Goal: Navigation & Orientation: Understand site structure

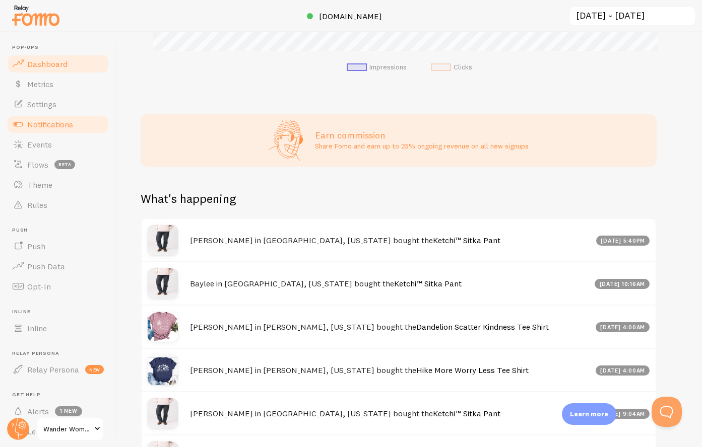
click at [51, 123] on span "Notifications" at bounding box center [50, 124] width 46 height 10
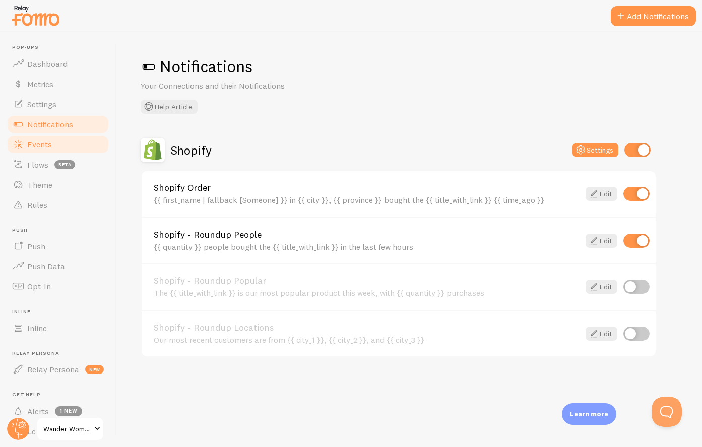
click at [47, 141] on span "Events" at bounding box center [39, 145] width 25 height 10
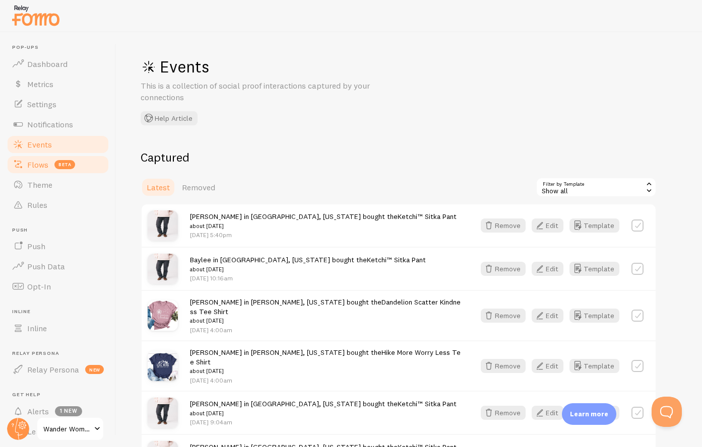
click at [40, 164] on span "Flows" at bounding box center [37, 165] width 21 height 10
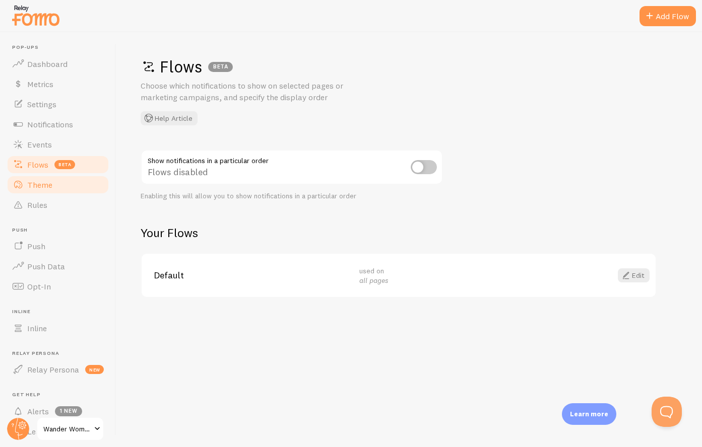
click at [43, 185] on span "Theme" at bounding box center [39, 185] width 25 height 10
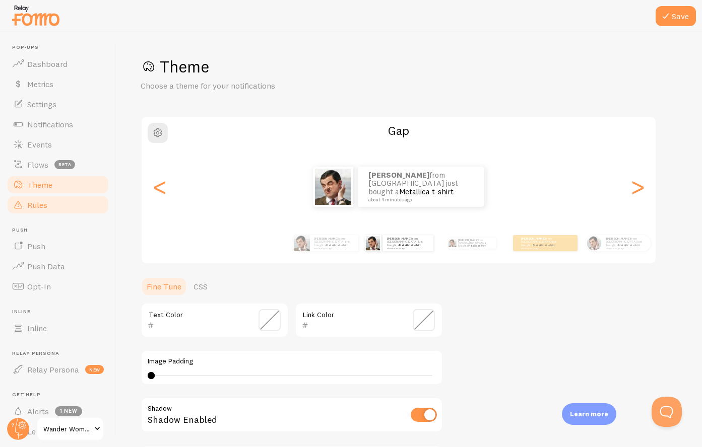
click at [44, 206] on span "Rules" at bounding box center [37, 205] width 20 height 10
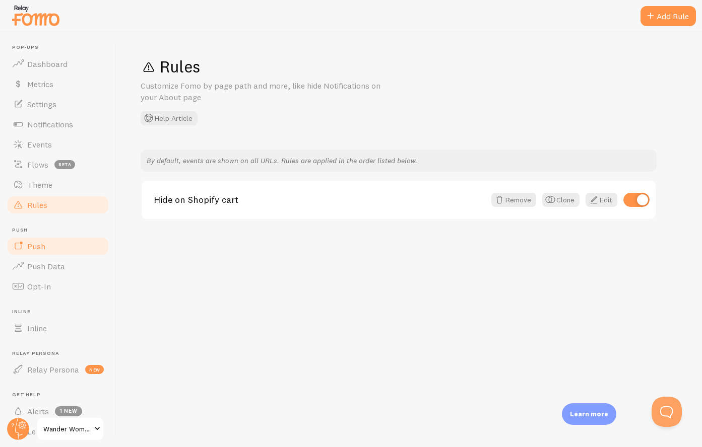
click at [45, 247] on link "Push" at bounding box center [58, 246] width 104 height 20
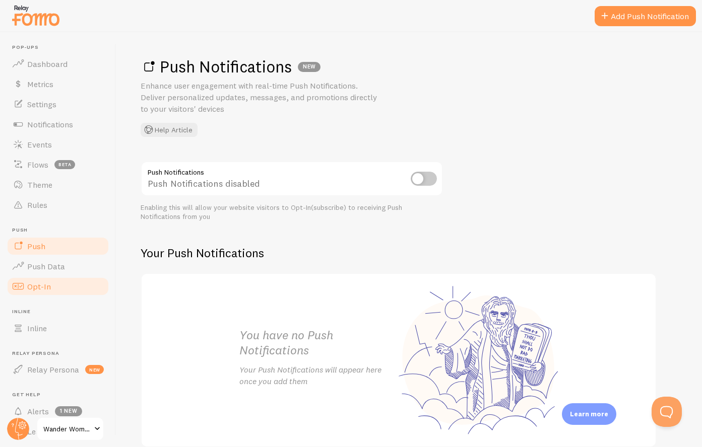
scroll to position [51, 0]
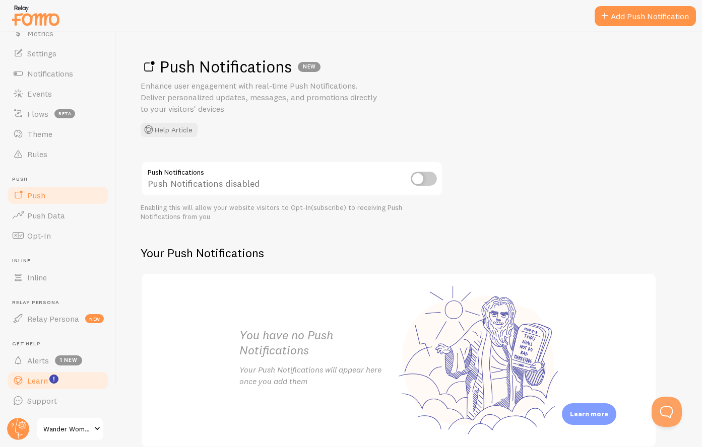
click at [42, 380] on span "Learn" at bounding box center [37, 381] width 21 height 10
